Goal: Task Accomplishment & Management: Manage account settings

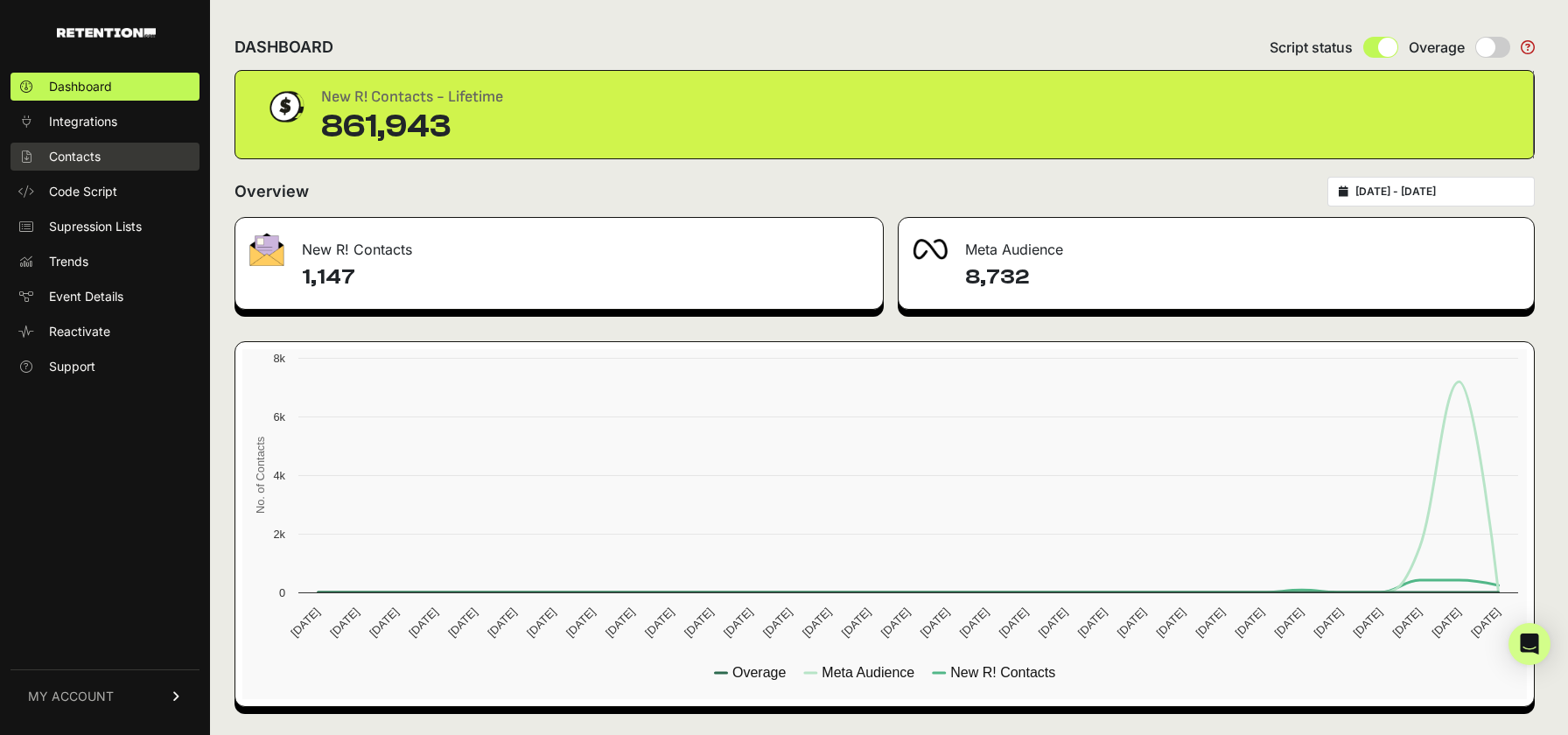
click at [89, 153] on span "Contacts" at bounding box center [75, 157] width 52 height 18
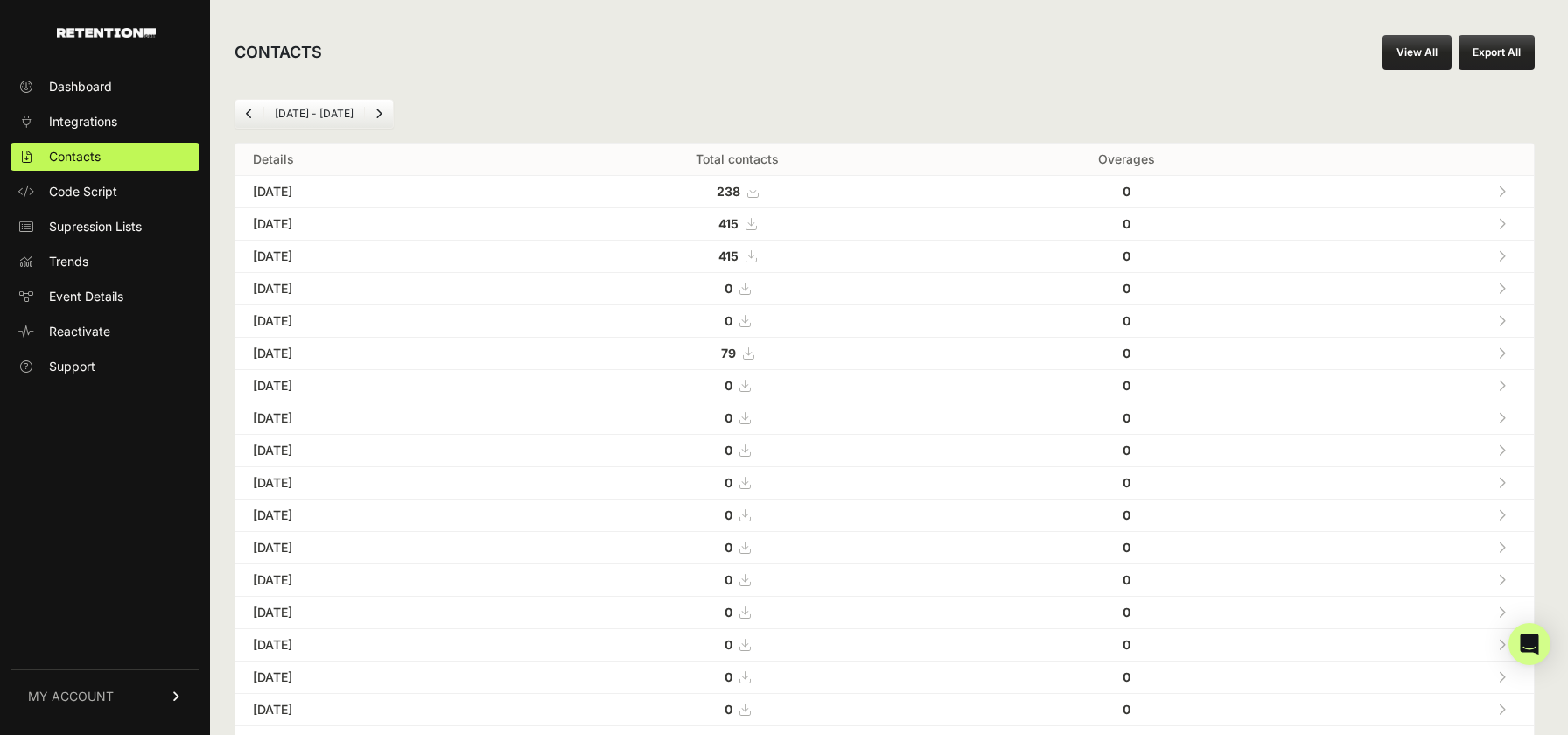
click at [95, 695] on span "MY ACCOUNT" at bounding box center [71, 696] width 85 height 18
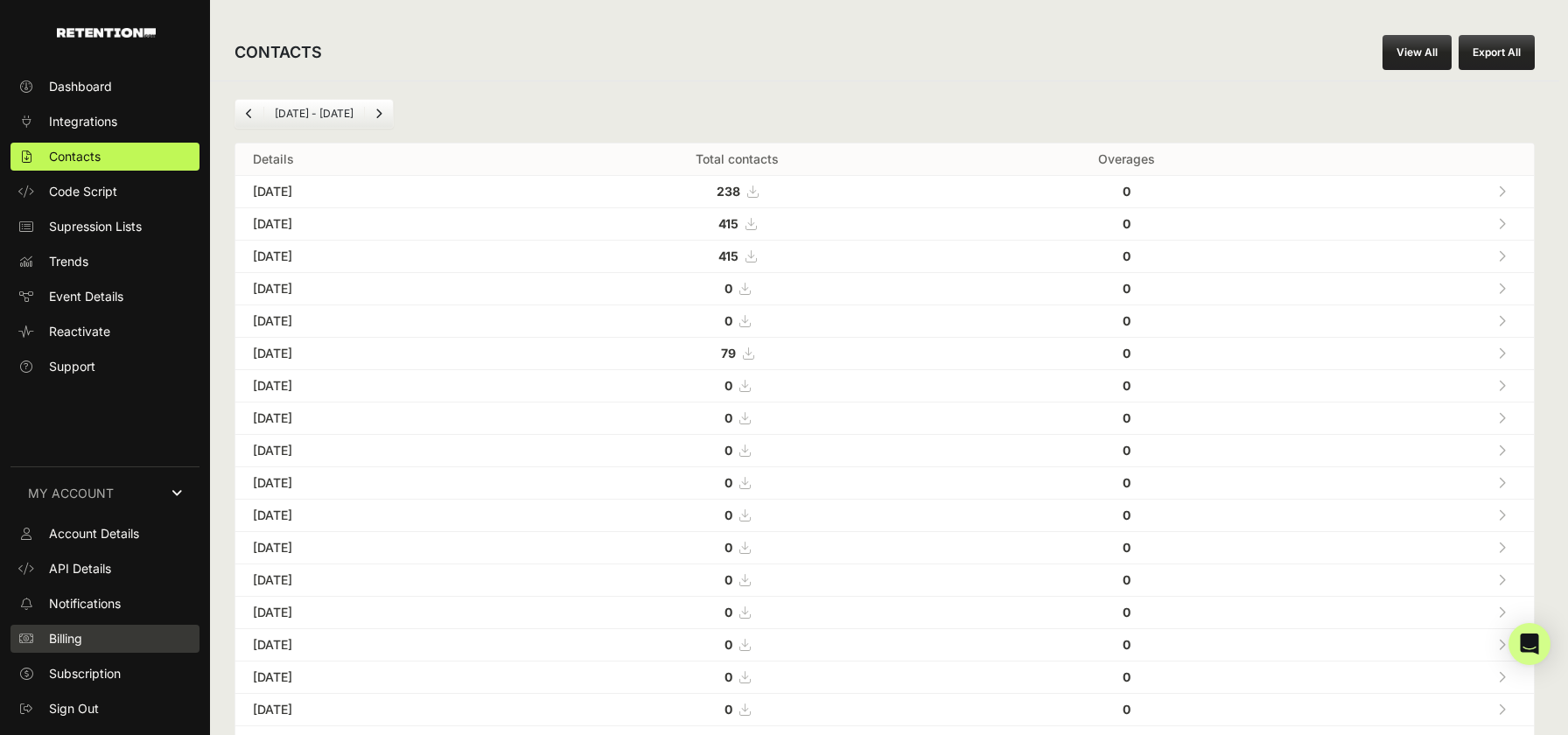
click at [78, 645] on span "Billing" at bounding box center [65, 639] width 33 height 18
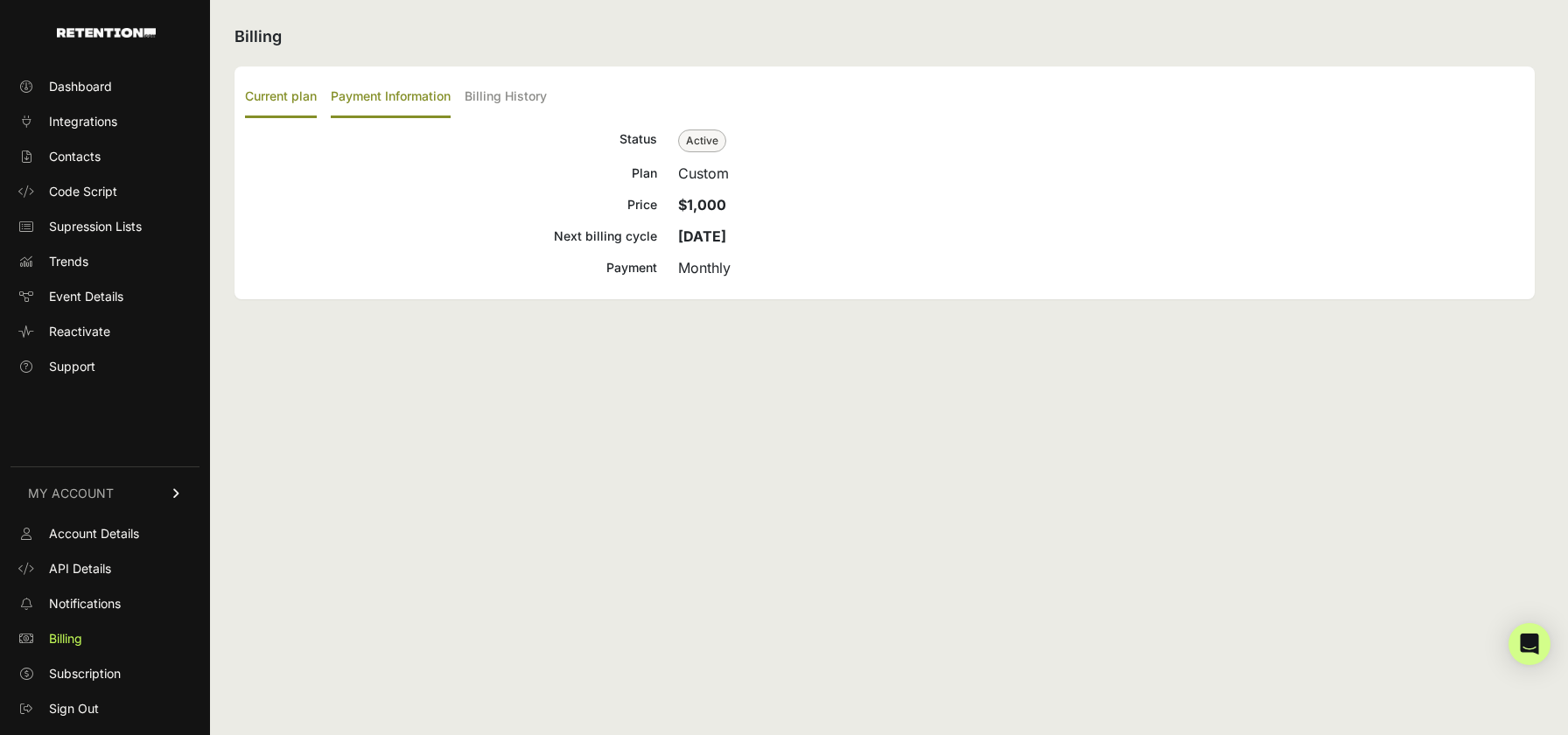
click at [401, 92] on label "Payment Information" at bounding box center [391, 97] width 120 height 41
click at [0, 0] on input "Payment Information" at bounding box center [0, 0] width 0 height 0
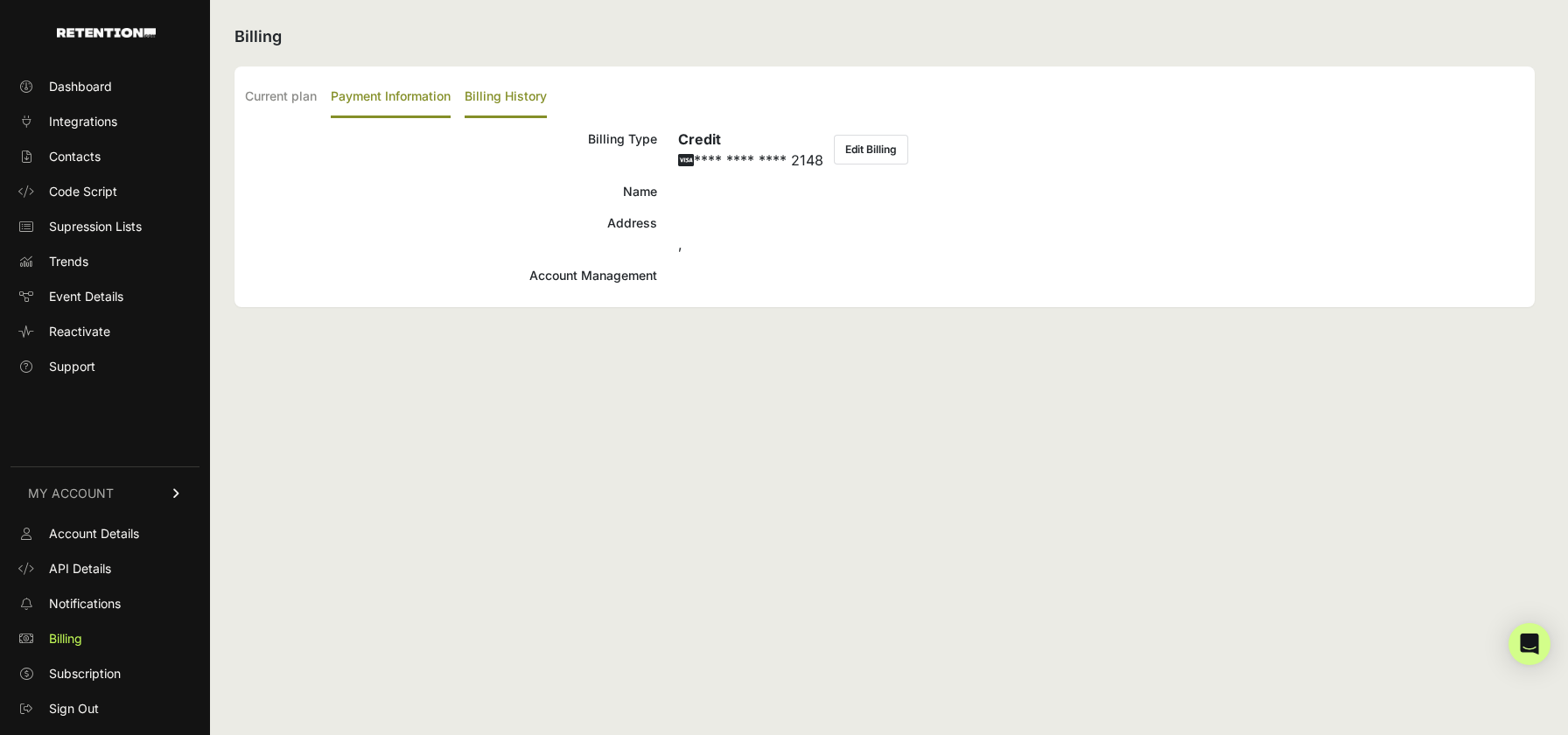
click at [500, 95] on label "Billing History" at bounding box center [506, 97] width 82 height 41
click at [0, 0] on input "Billing History" at bounding box center [0, 0] width 0 height 0
